Goal: Information Seeking & Learning: Check status

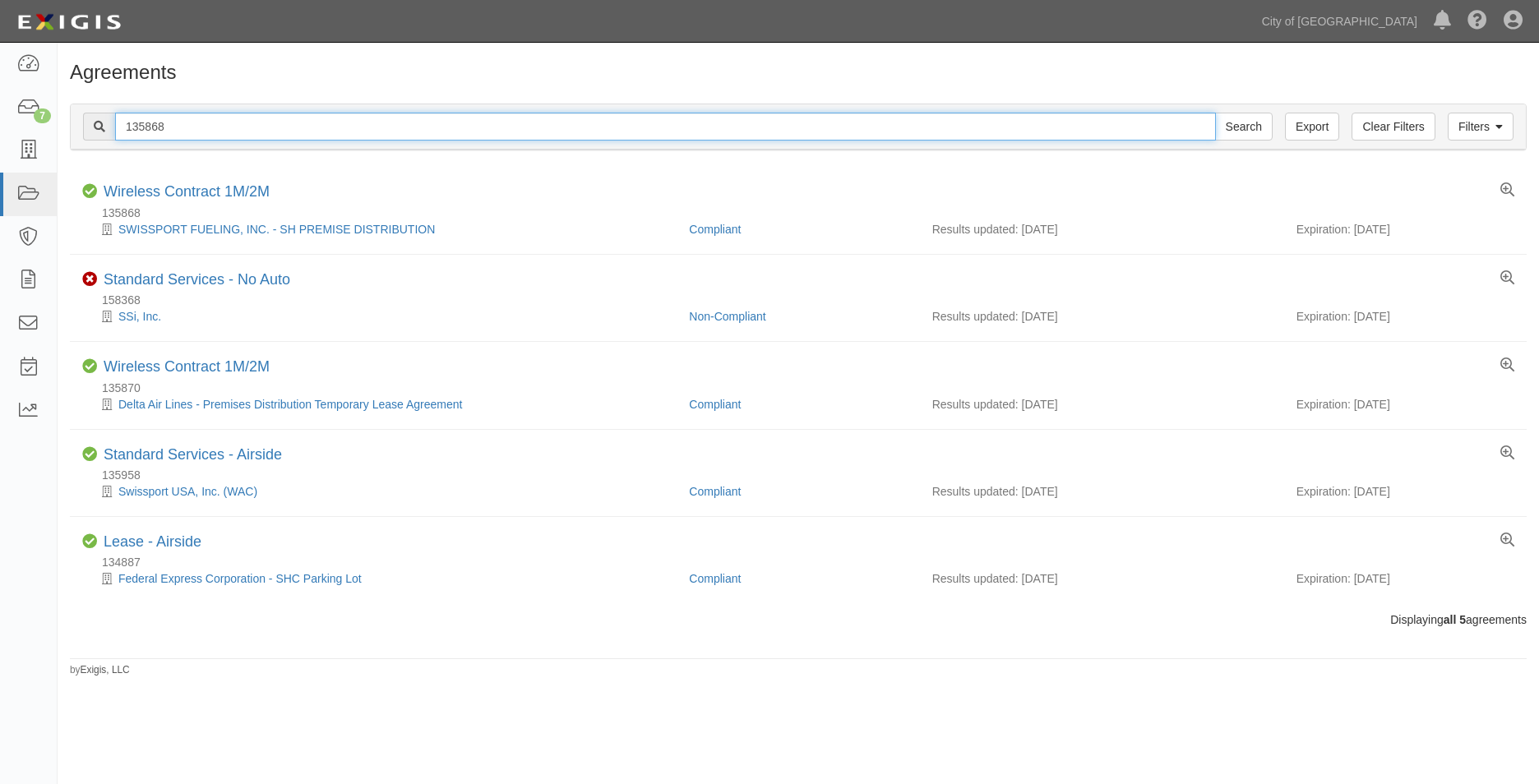
click at [165, 123] on input "135868" at bounding box center [666, 127] width 1101 height 28
drag, startPoint x: 173, startPoint y: 127, endPoint x: 25, endPoint y: 122, distance: 148.1
click at [26, 123] on body "Toggle navigation Dashboard 7 Inbox Parties Agreements Coverages Documents Mess…" at bounding box center [769, 377] width 1539 height 756
paste input "95190"
type input "95190"
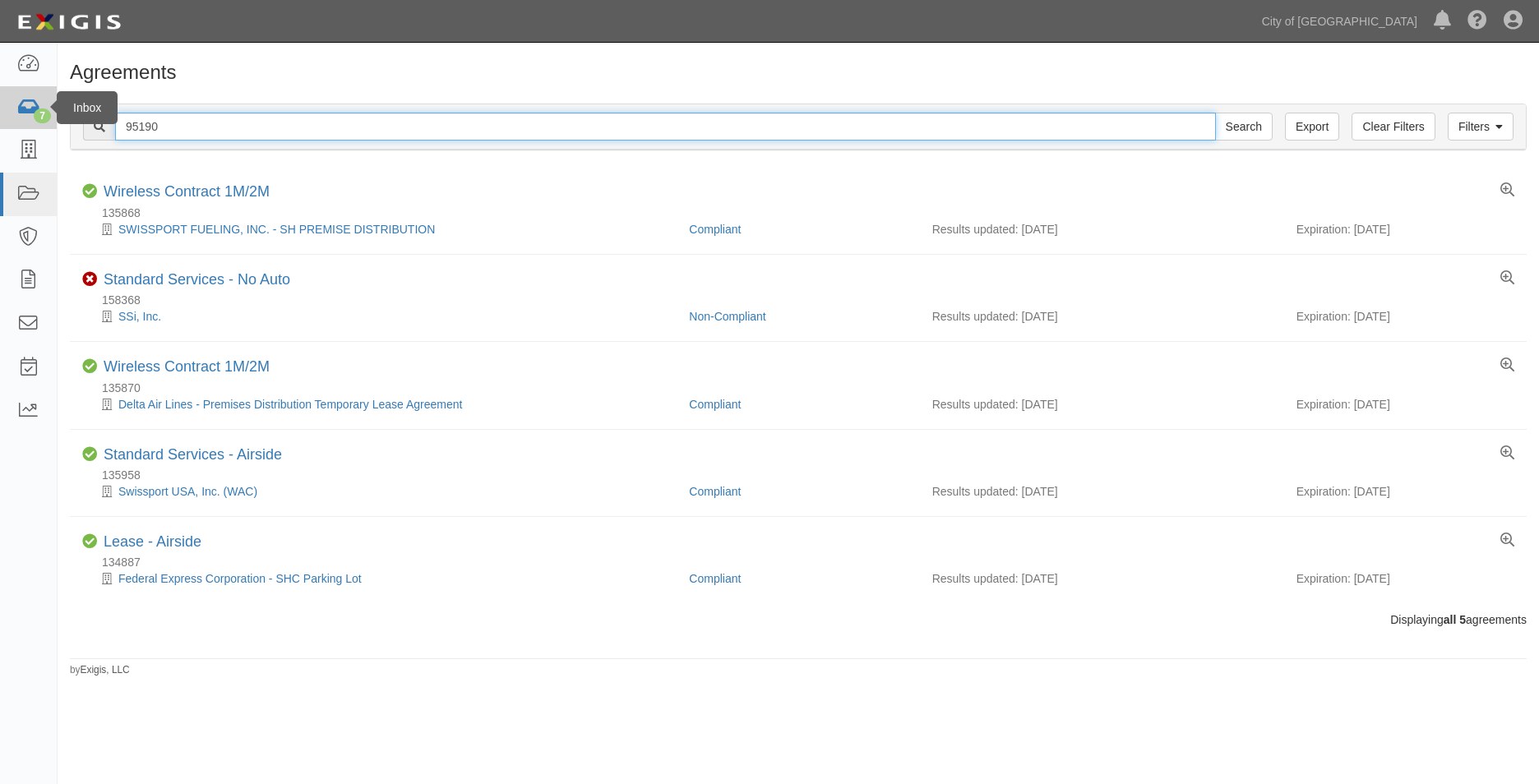
click at [1215, 113] on input "Search" at bounding box center [1244, 127] width 58 height 28
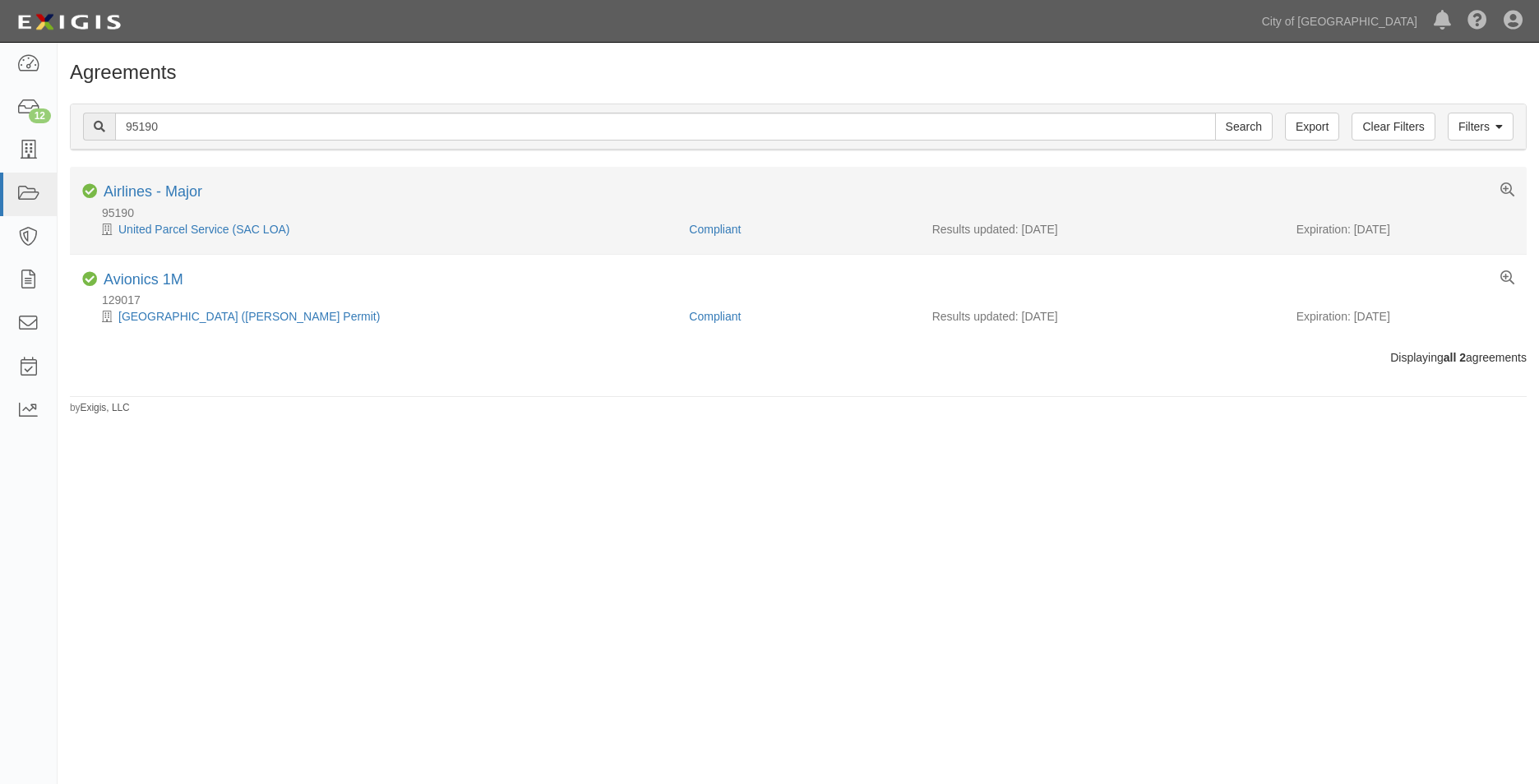
drag, startPoint x: 1412, startPoint y: 230, endPoint x: 1354, endPoint y: 231, distance: 58.0
click at [1354, 231] on div "Expiration: 11/16/2025" at bounding box center [1406, 229] width 218 height 16
copy div "11/16/2025"
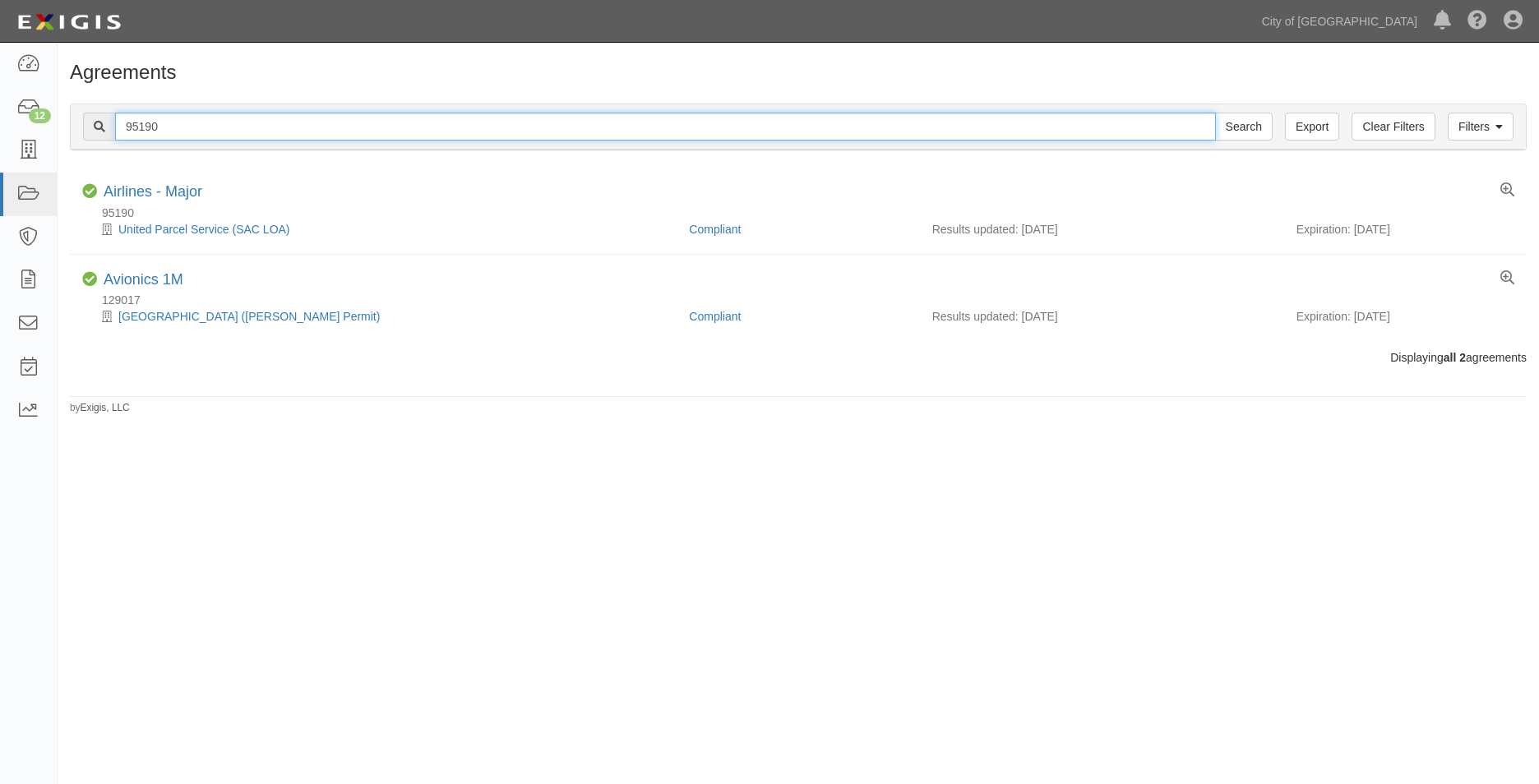
drag, startPoint x: 165, startPoint y: 129, endPoint x: 175, endPoint y: 129, distance: 10.0
click at [165, 129] on input "95190" at bounding box center [666, 127] width 1101 height 28
drag, startPoint x: 74, startPoint y: 124, endPoint x: 34, endPoint y: 123, distance: 40.0
click at [34, 123] on body "Toggle navigation Dashboard 12 Inbox Parties Agreements Coverages Documents Mes…" at bounding box center [769, 377] width 1539 height 756
paste input "3042"
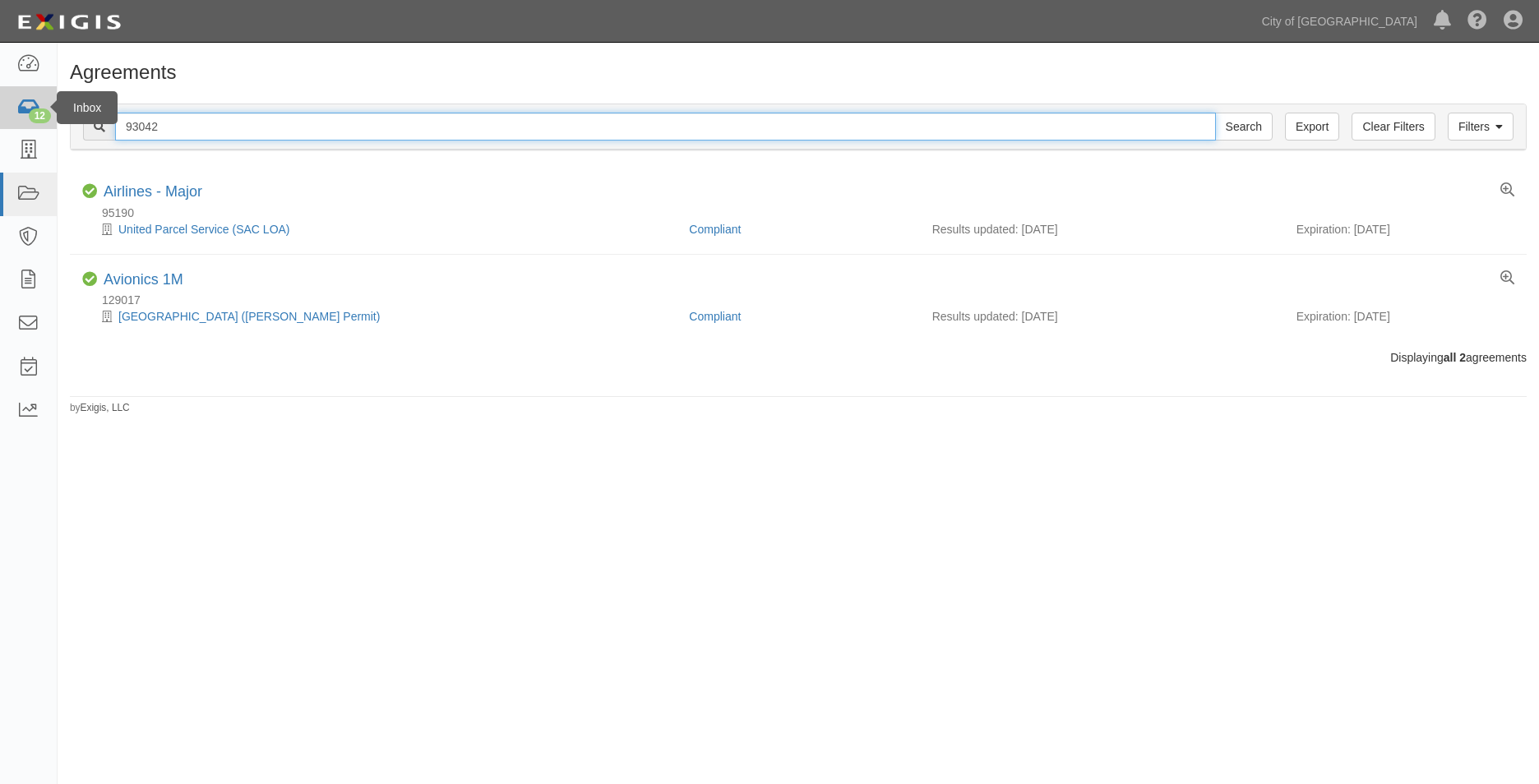
type input "93042"
click at [1215, 113] on input "Search" at bounding box center [1244, 127] width 58 height 28
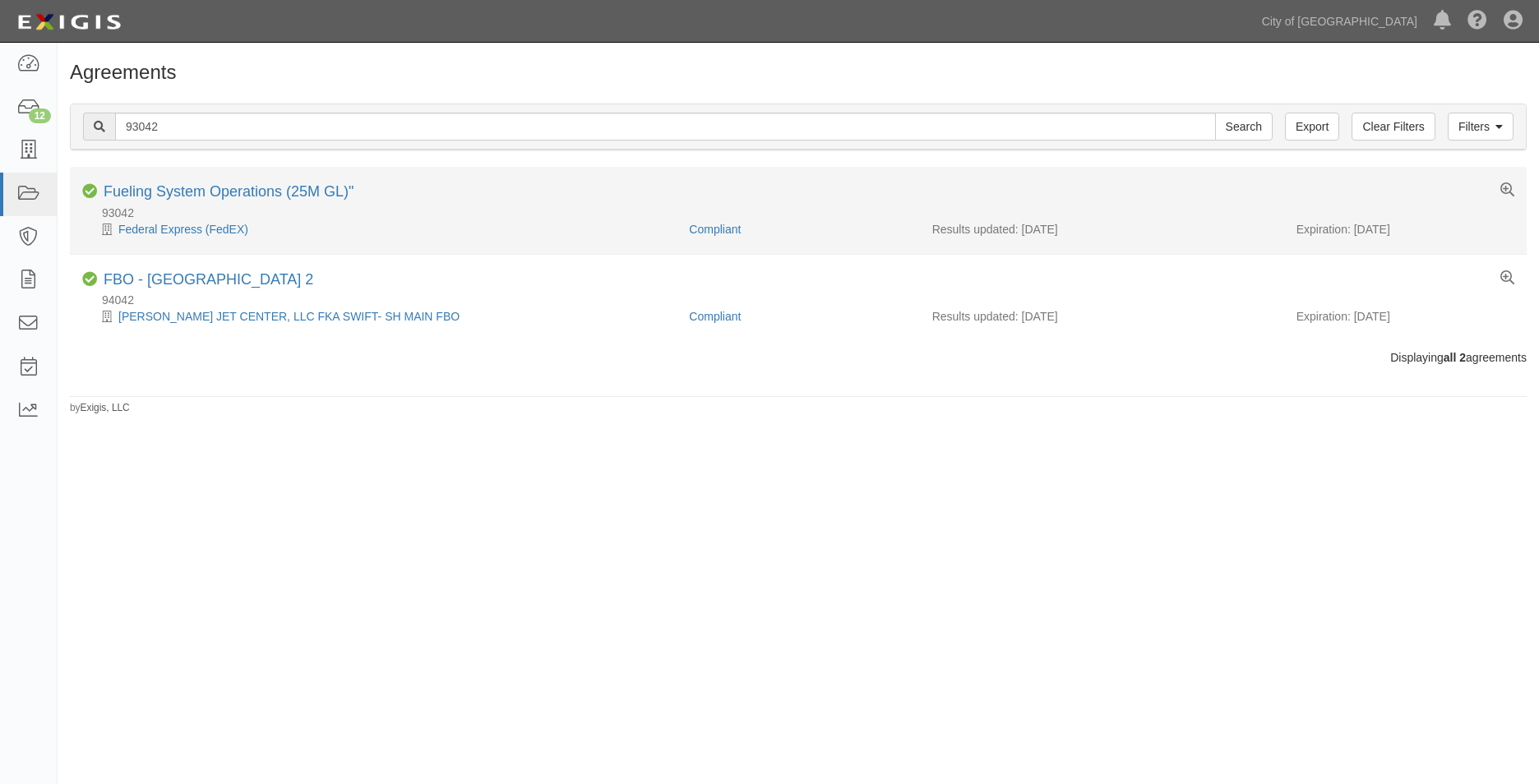
drag, startPoint x: 1406, startPoint y: 234, endPoint x: 1356, endPoint y: 235, distance: 50.0
click at [1356, 235] on div "Expiration: 12/01/2025" at bounding box center [1406, 229] width 218 height 16
copy div "12/01/2025"
